Goal: Information Seeking & Learning: Learn about a topic

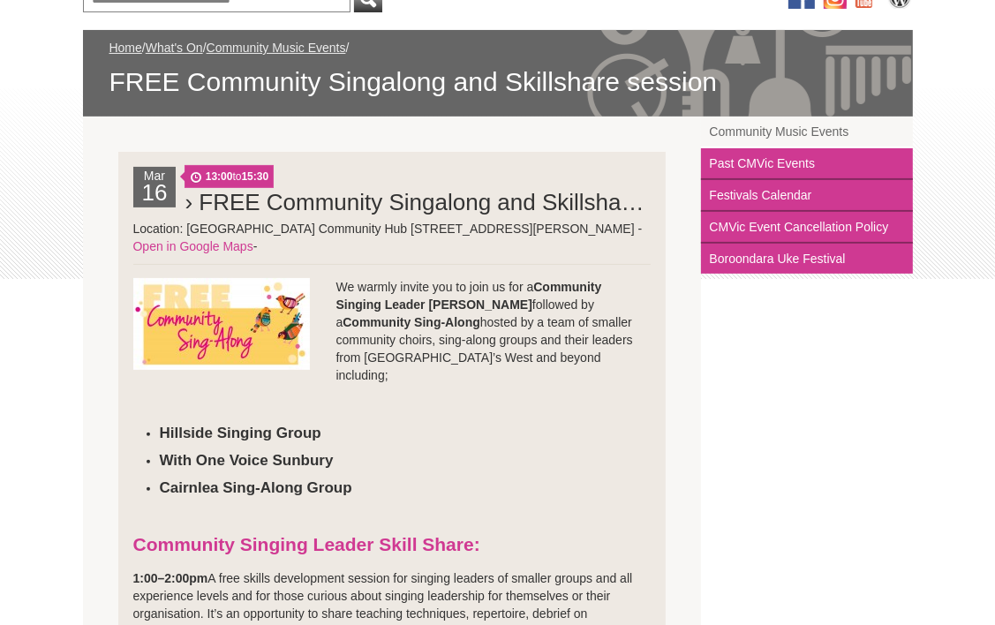
scroll to position [211, 0]
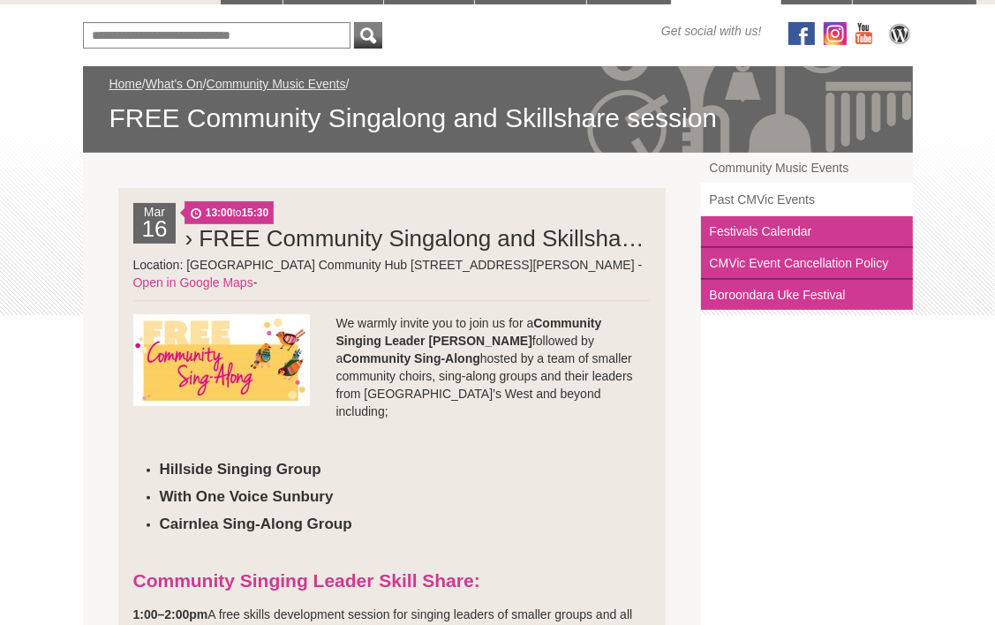
click at [781, 197] on link "Past CMVic Events" at bounding box center [807, 201] width 212 height 32
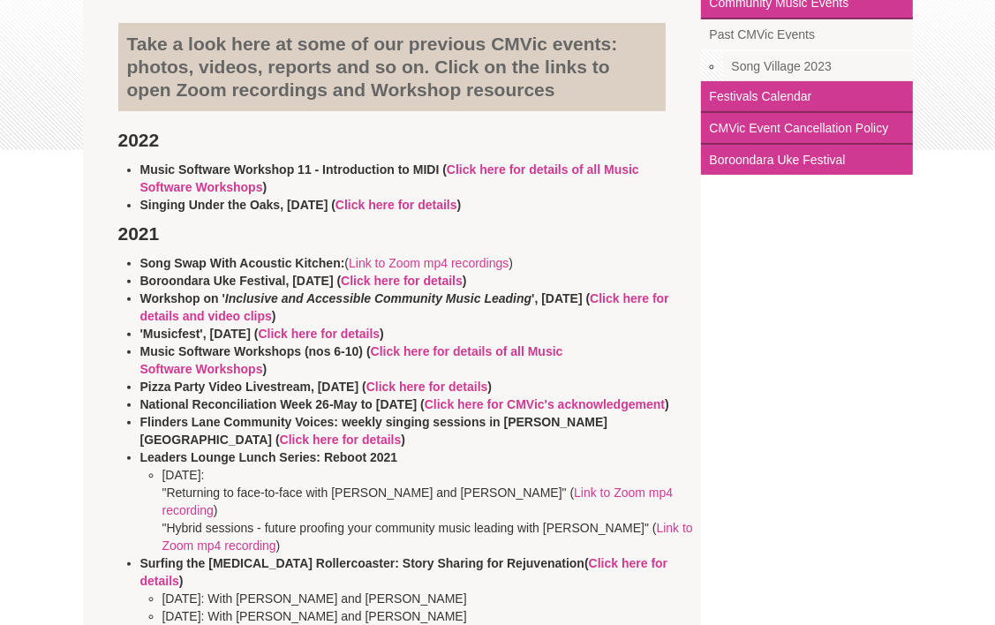
scroll to position [389, 0]
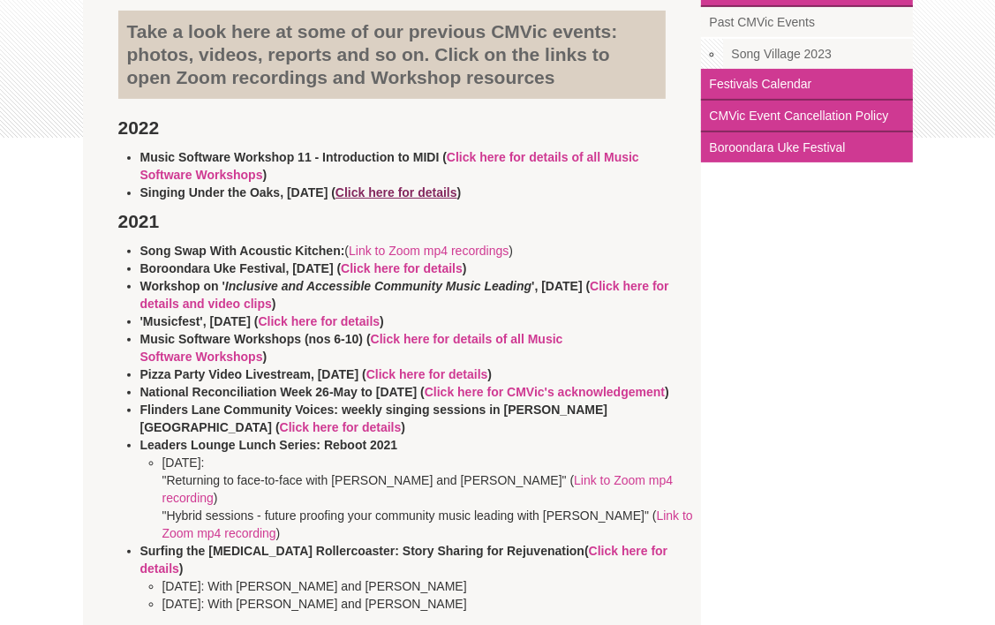
click at [399, 196] on link "Click here for details" at bounding box center [397, 192] width 122 height 14
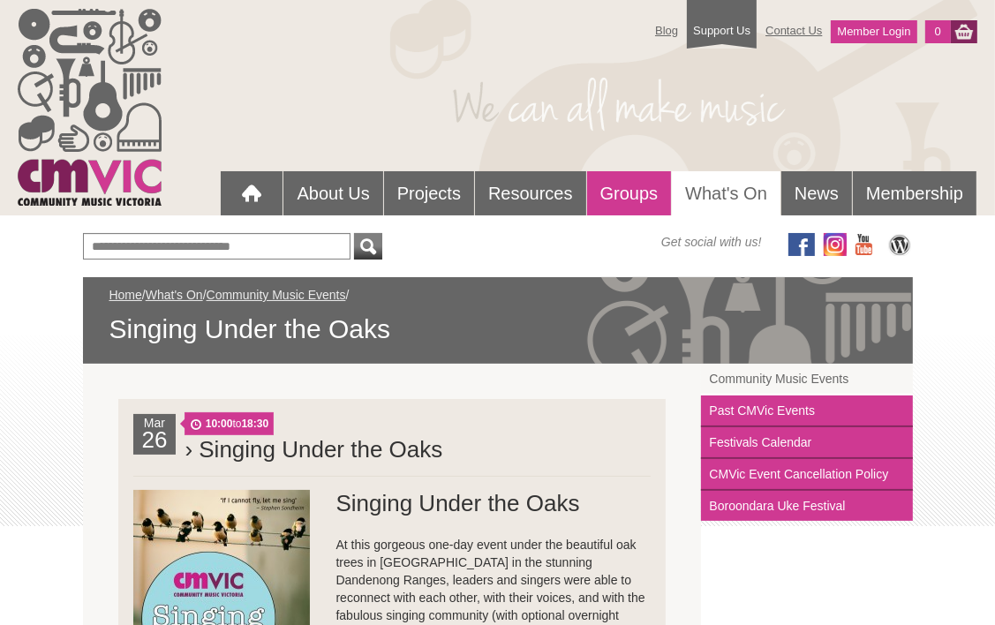
click at [615, 187] on link "Groups" at bounding box center [629, 193] width 85 height 44
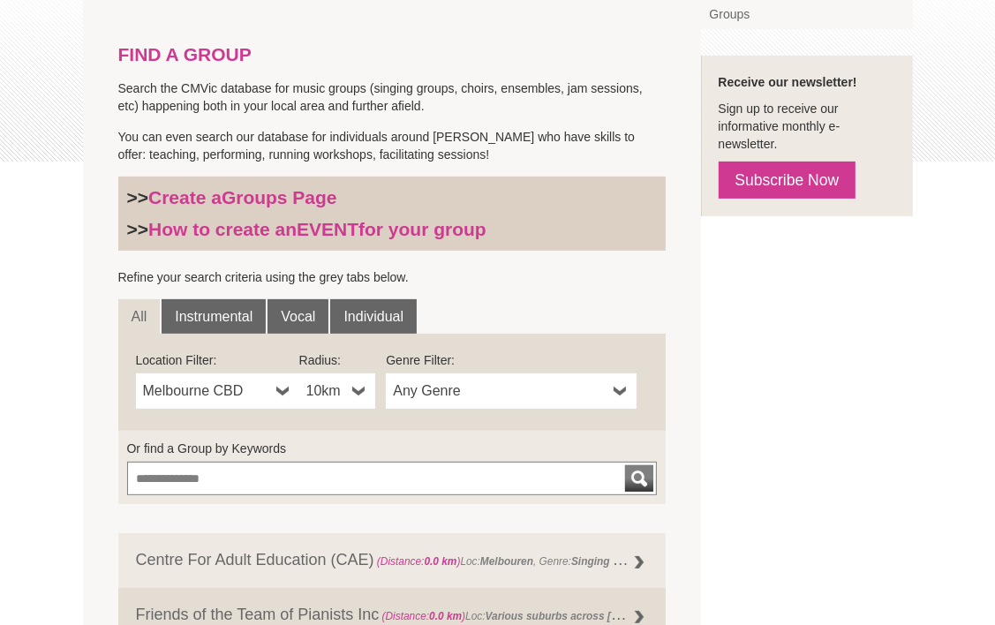
scroll to position [377, 0]
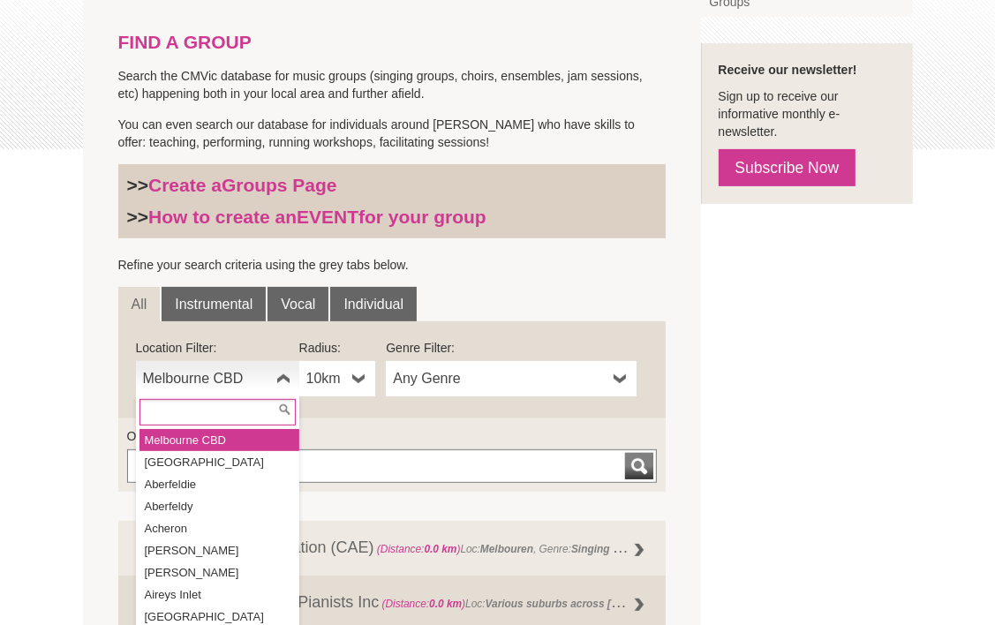
click at [280, 385] on b at bounding box center [283, 378] width 14 height 35
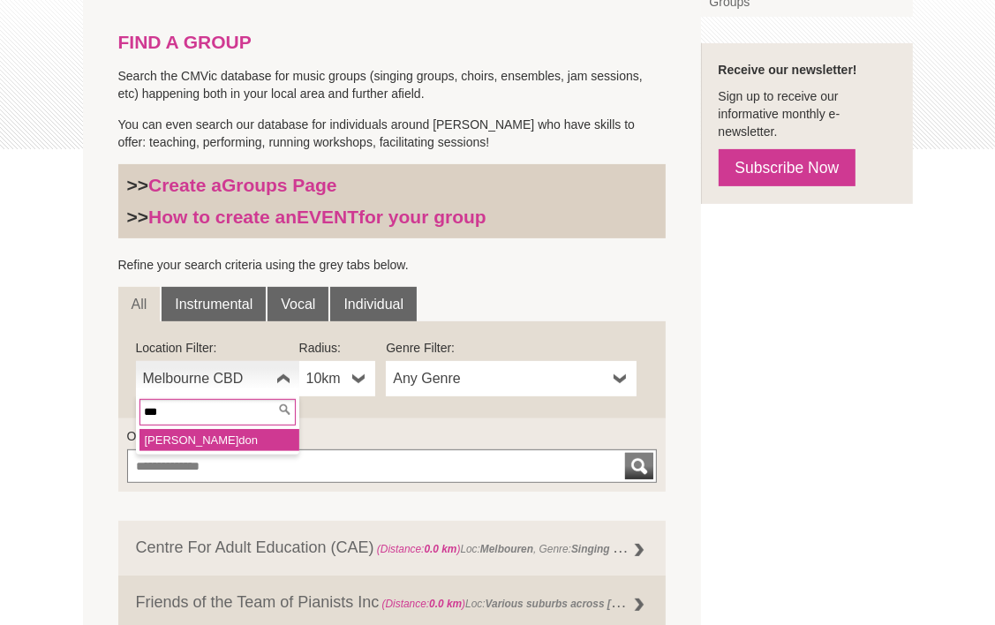
type input "***"
click at [240, 438] on li "Eil don" at bounding box center [220, 440] width 160 height 22
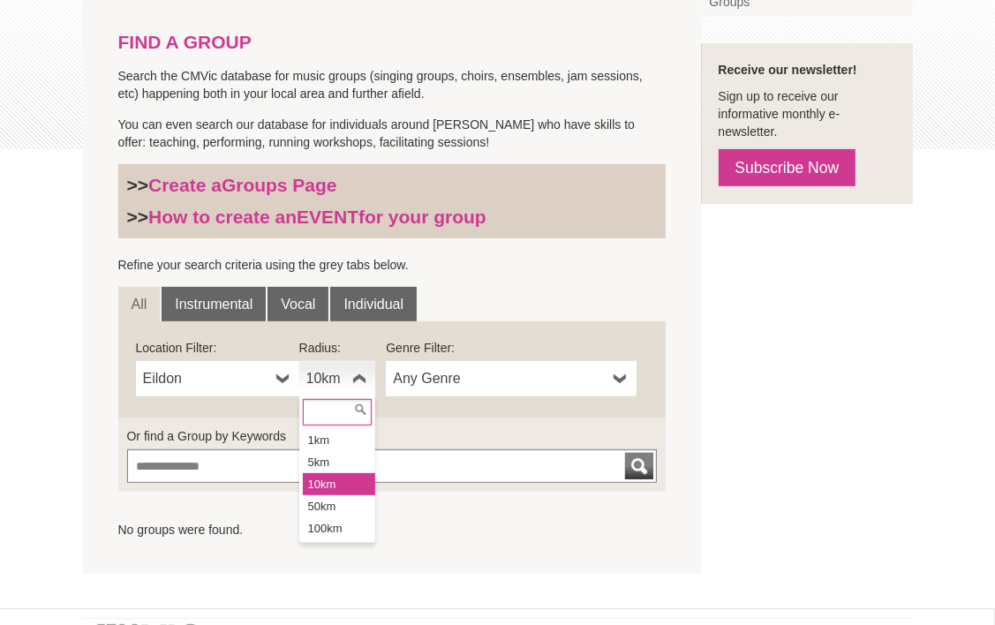
click at [366, 379] on b at bounding box center [359, 378] width 14 height 35
click at [325, 523] on li "100km" at bounding box center [339, 528] width 72 height 22
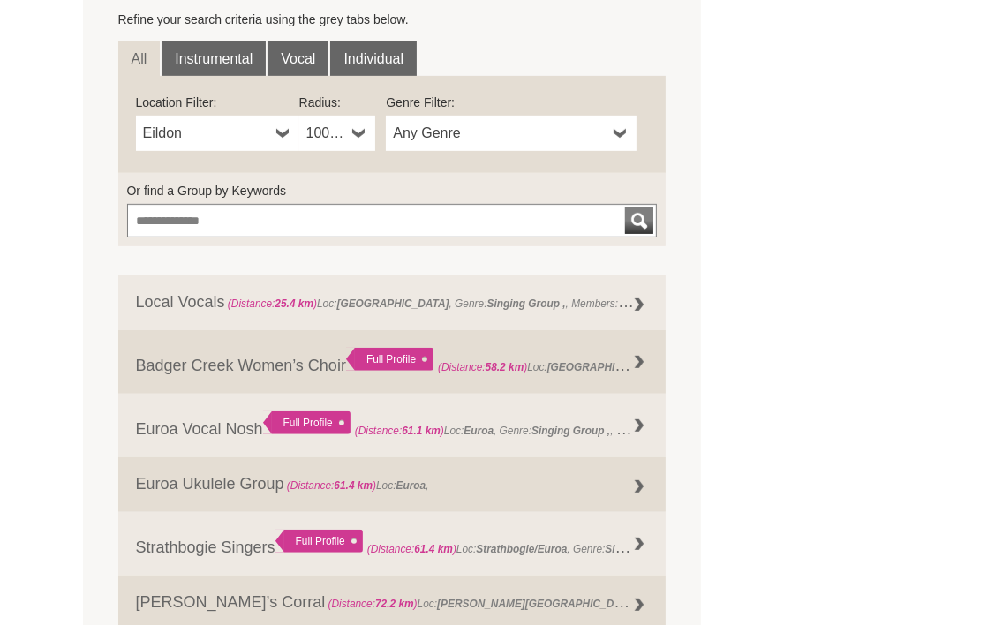
scroll to position [589, 0]
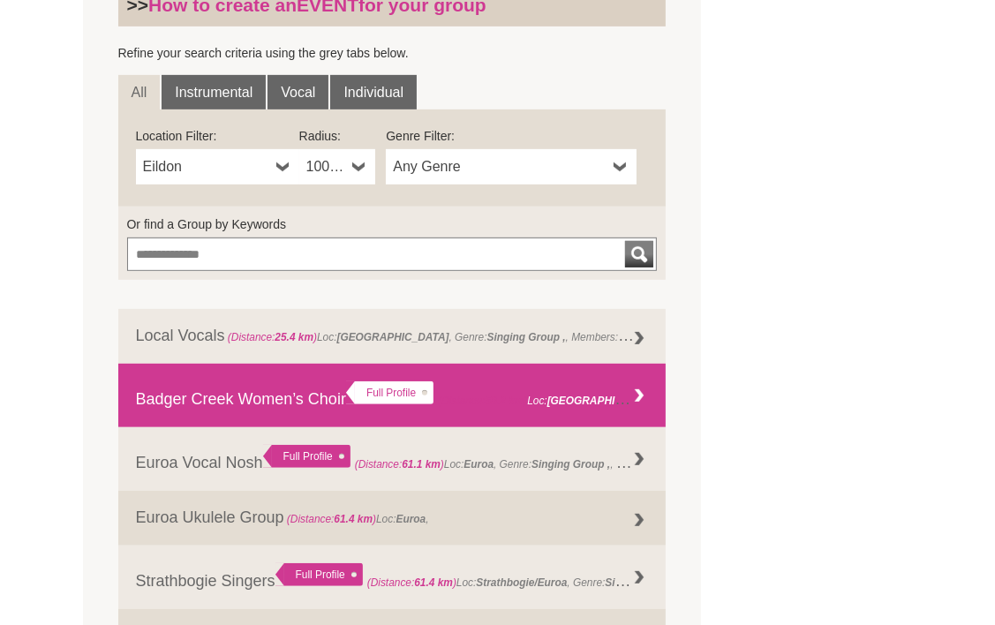
click at [413, 389] on div "Full Profile" at bounding box center [389, 392] width 87 height 23
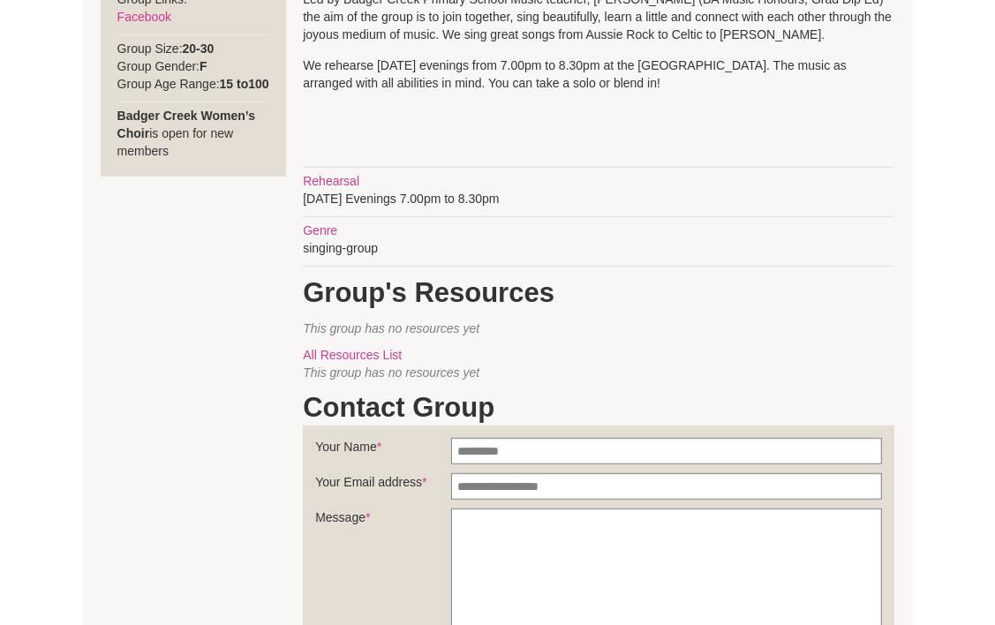
scroll to position [803, 0]
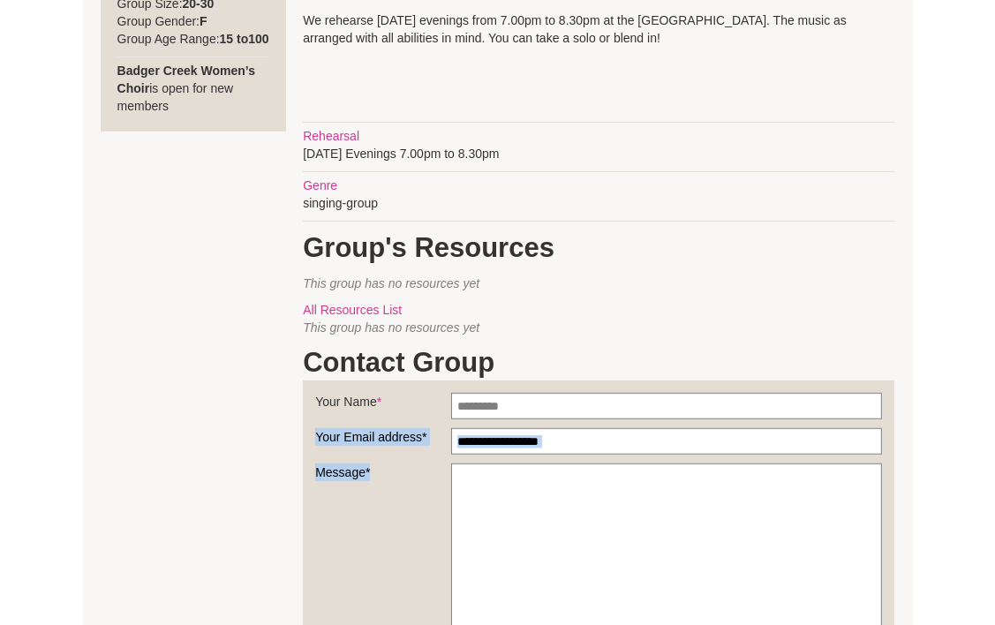
drag, startPoint x: 912, startPoint y: 413, endPoint x: 870, endPoint y: 493, distance: 90.1
click at [870, 493] on div "Blog Support Us Contact Us Member Login 0 About Us What We Do" at bounding box center [497, 165] width 995 height 1937
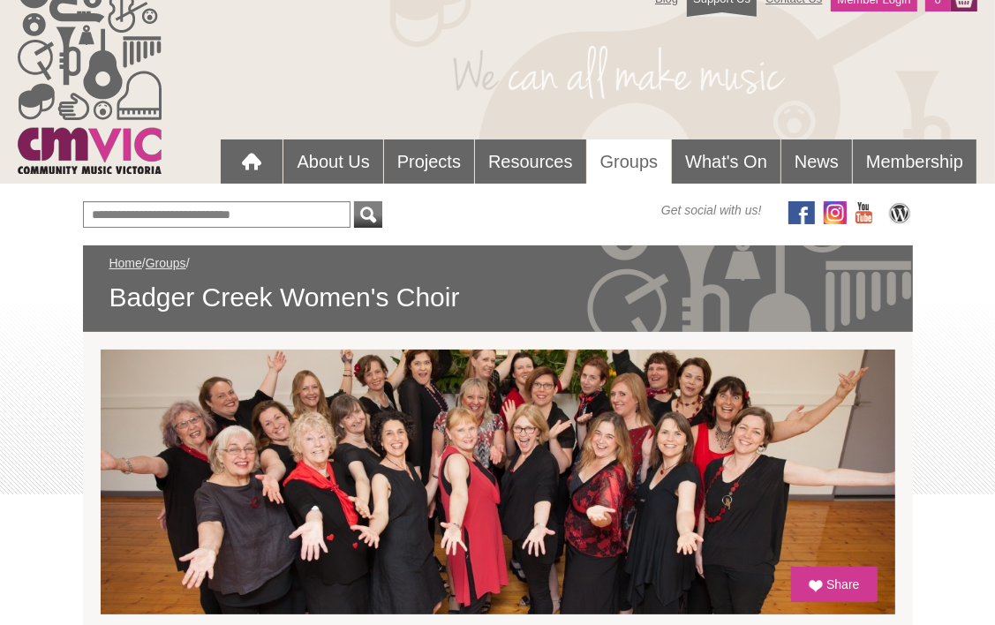
scroll to position [0, 0]
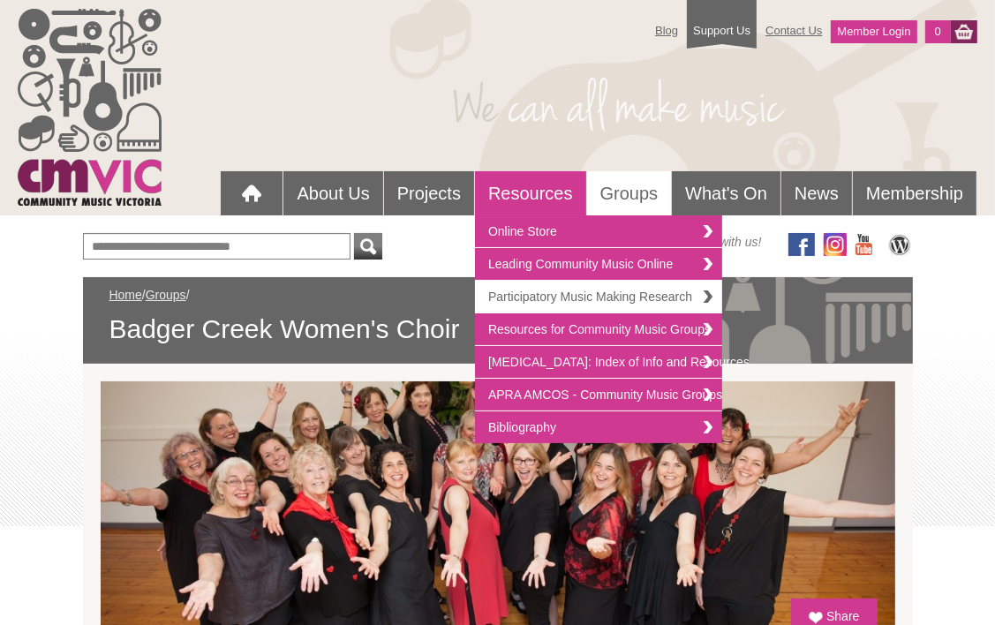
click at [542, 290] on link "Participatory Music Making Research" at bounding box center [598, 297] width 247 height 33
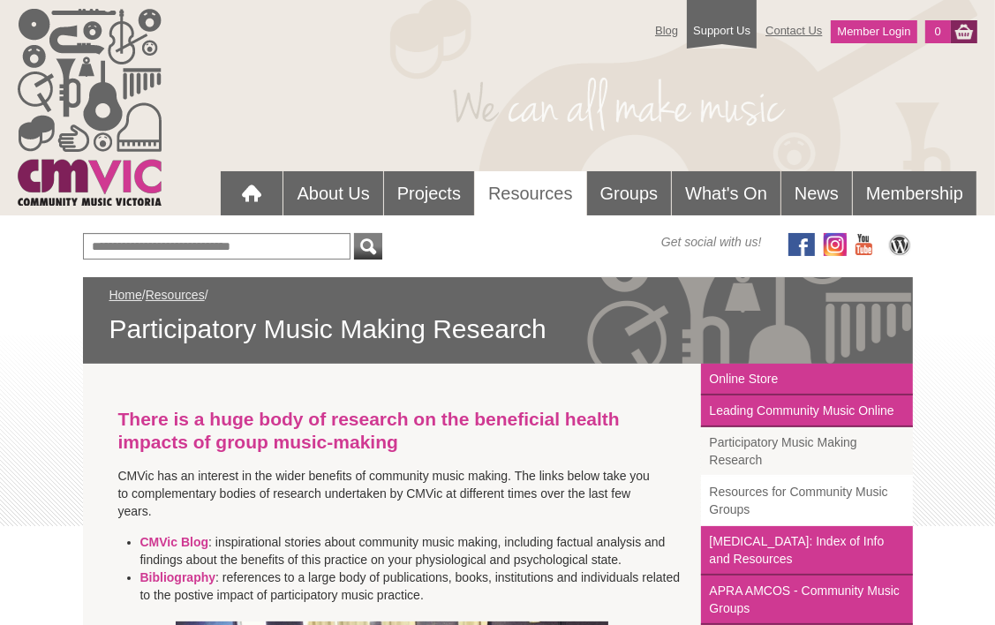
click at [809, 493] on link "Resources for Community Music Groups" at bounding box center [807, 501] width 212 height 49
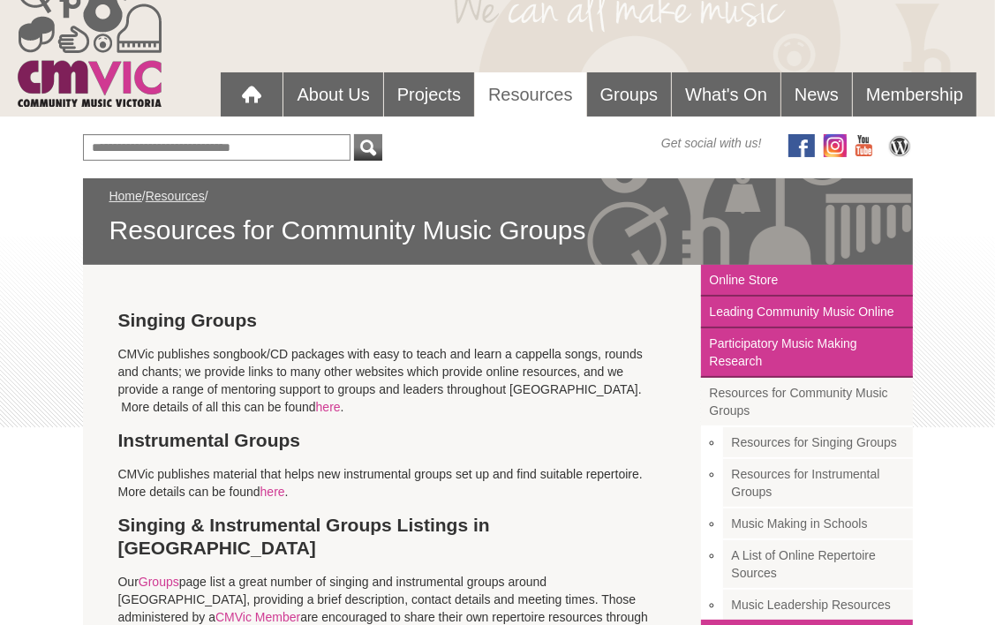
scroll to position [76, 0]
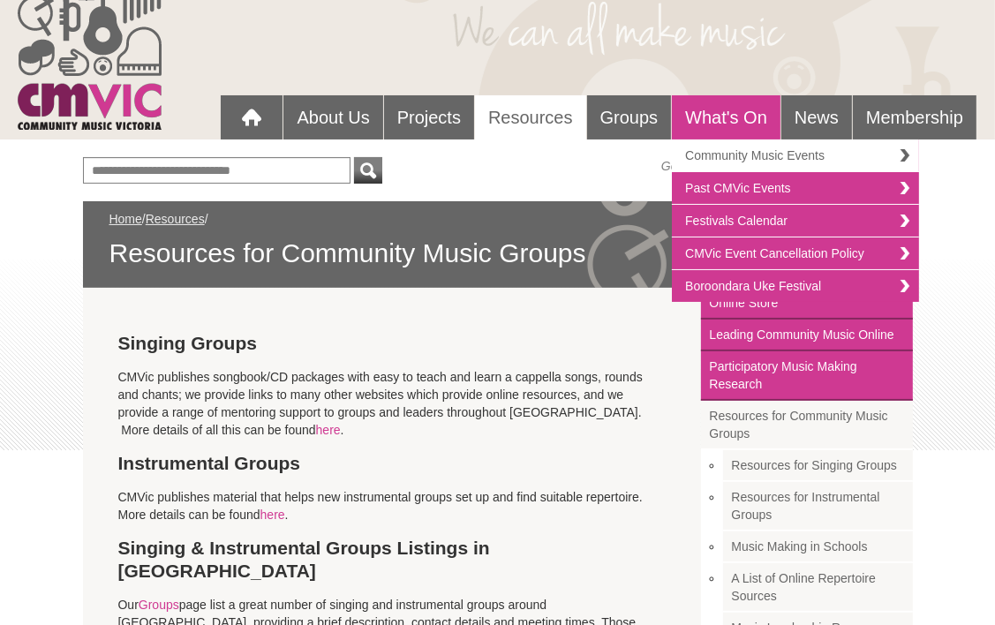
click at [716, 151] on link "Community Music Events" at bounding box center [795, 156] width 247 height 33
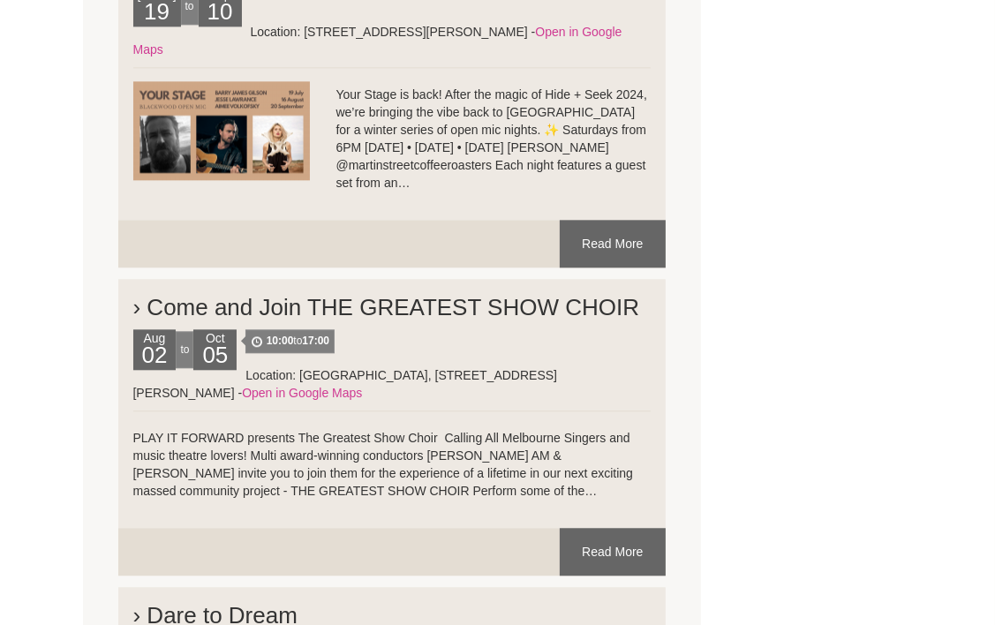
scroll to position [3094, 0]
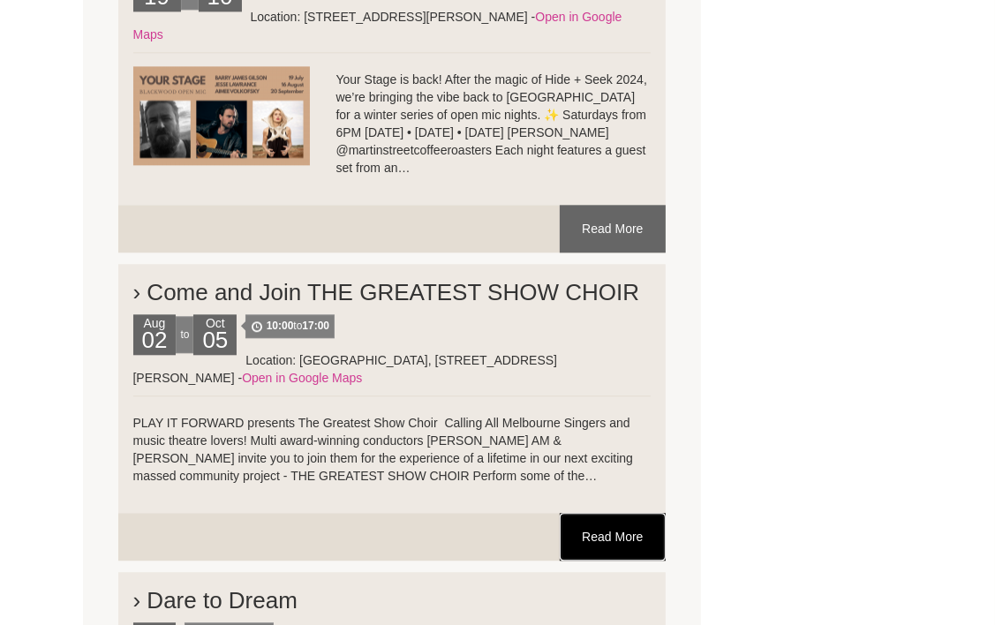
click at [604, 513] on link "Read More" at bounding box center [612, 537] width 105 height 48
